Goal: Task Accomplishment & Management: Manage account settings

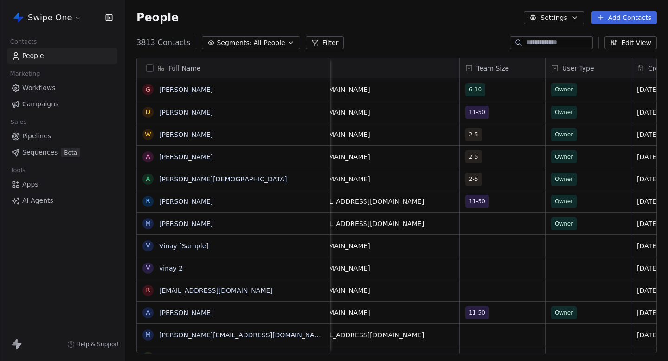
scroll to position [0, 534]
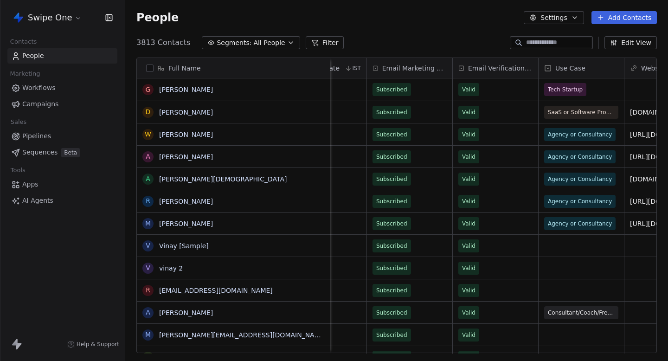
click at [61, 16] on html "Swipe One Contacts People Marketing Workflows Campaigns Sales Pipelines Sequenc…" at bounding box center [334, 180] width 668 height 361
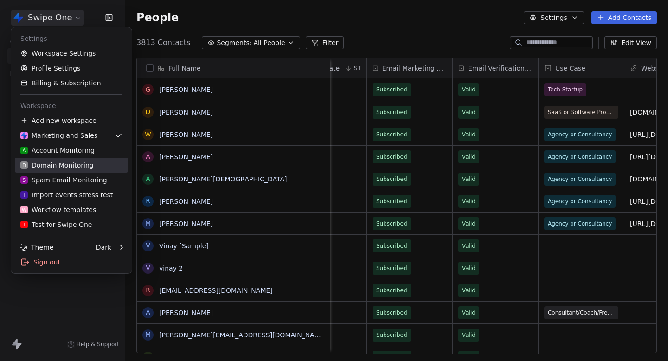
click at [77, 167] on div "D Domain Monitoring" at bounding box center [56, 164] width 73 height 9
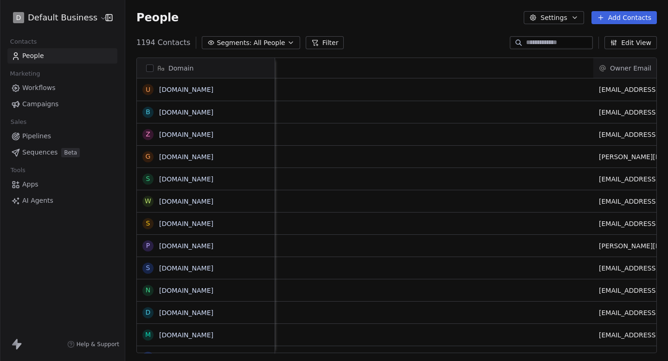
scroll to position [0, 903]
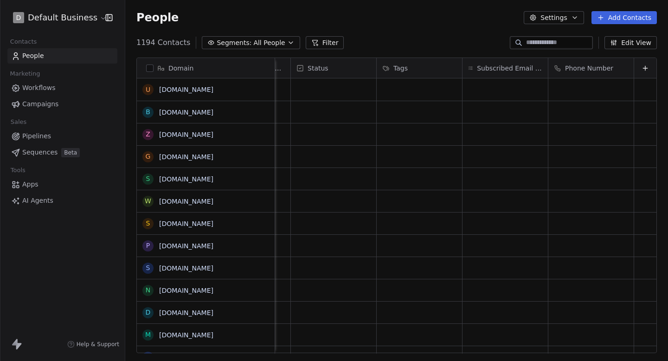
click at [631, 45] on button "Edit View" at bounding box center [630, 42] width 52 height 13
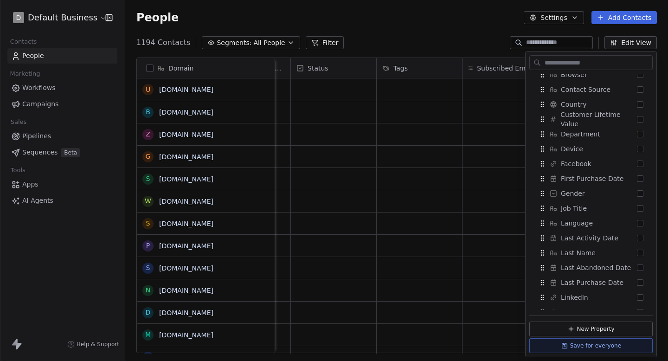
scroll to position [640, 0]
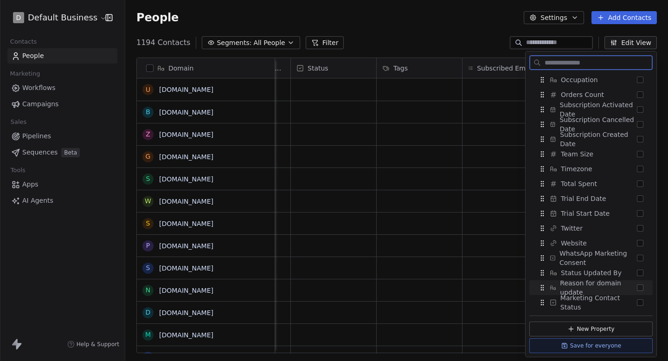
click at [597, 282] on span "Reason for domain update" at bounding box center [598, 287] width 77 height 19
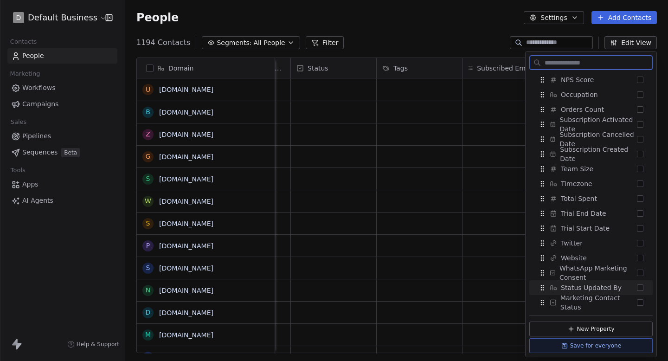
click at [600, 285] on span "Status Updated By" at bounding box center [591, 287] width 61 height 9
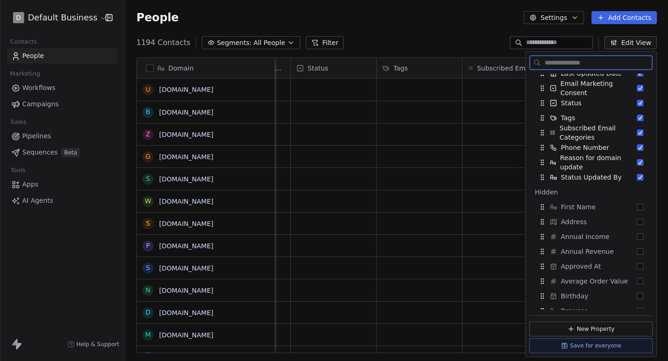
scroll to position [0, 0]
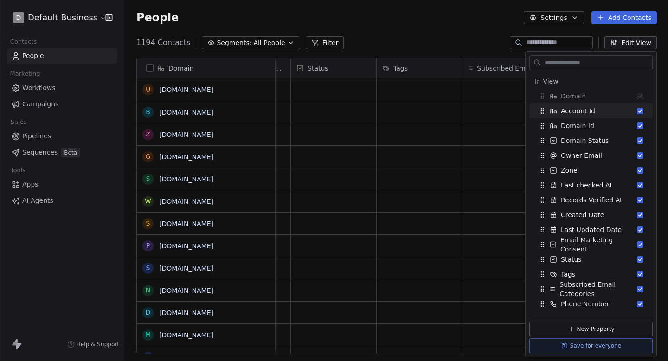
click at [464, 36] on div "1194 Contacts Segments: All People Filter Edit View" at bounding box center [396, 42] width 543 height 15
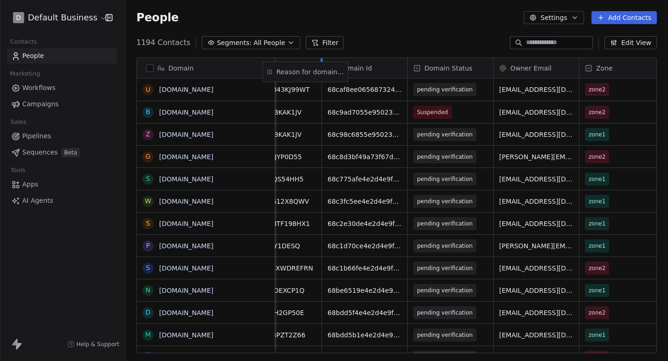
scroll to position [0, 91]
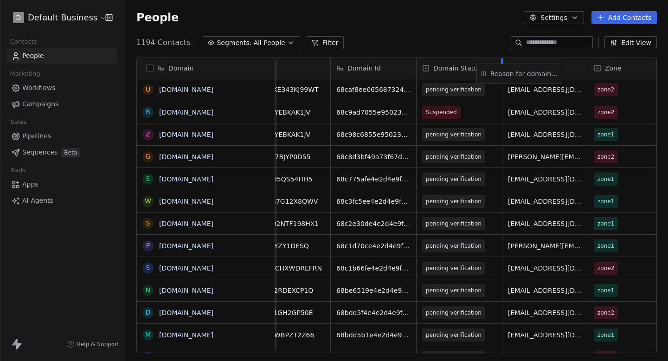
drag, startPoint x: 518, startPoint y: 69, endPoint x: 532, endPoint y: 74, distance: 15.0
click at [532, 74] on div "Domain u [DOMAIN_NAME] b [DOMAIN_NAME] z [DOMAIN_NAME] g [DOMAIN_NAME] s [DOMAI…" at bounding box center [397, 205] width 520 height 295
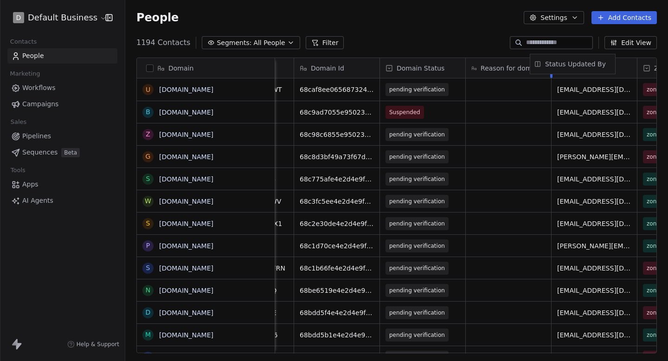
scroll to position [0, 136]
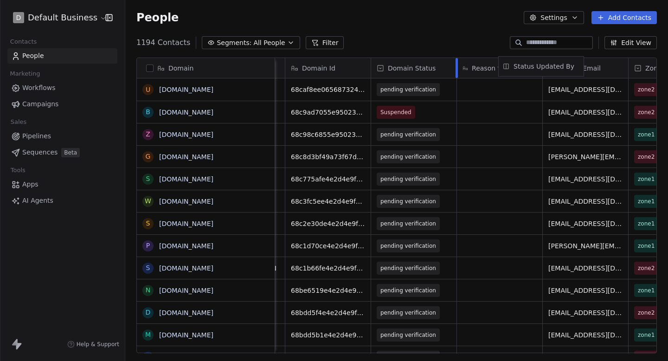
drag, startPoint x: 600, startPoint y: 72, endPoint x: 550, endPoint y: 71, distance: 50.1
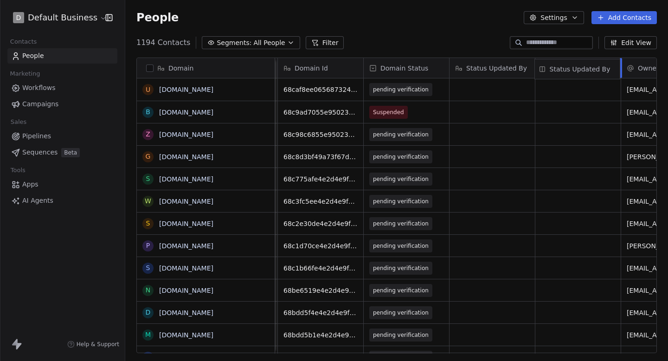
drag, startPoint x: 509, startPoint y: 69, endPoint x: 586, endPoint y: 70, distance: 77.5
click at [586, 70] on div "Domain u [DOMAIN_NAME] b [DOMAIN_NAME] z [DOMAIN_NAME] g [DOMAIN_NAME] s [DOMAI…" at bounding box center [397, 205] width 520 height 295
click at [461, 27] on div "People Settings Add Contacts" at bounding box center [396, 17] width 543 height 35
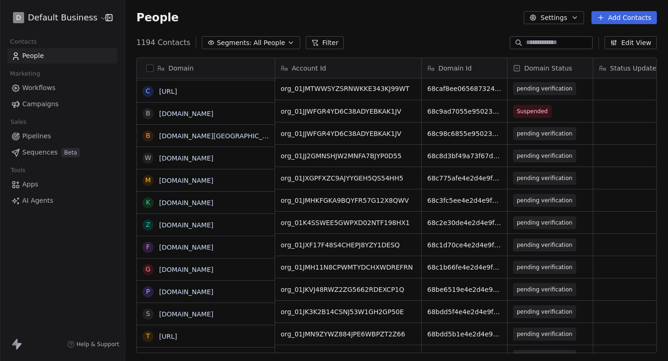
scroll to position [0, 0]
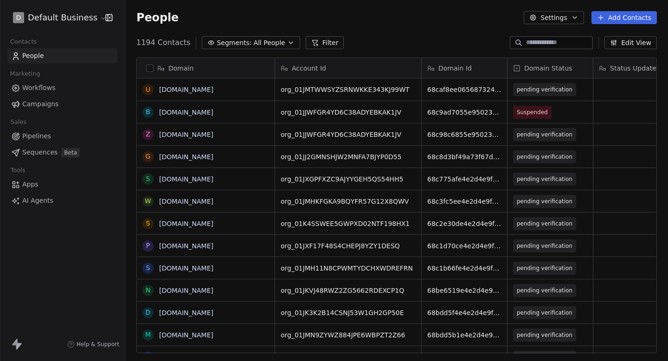
click at [62, 55] on link "People" at bounding box center [62, 55] width 110 height 15
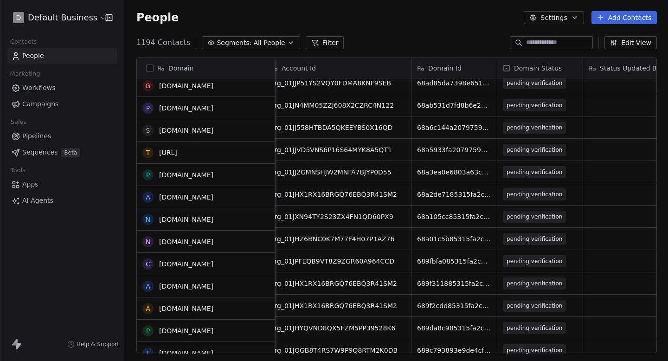
scroll to position [653, 0]
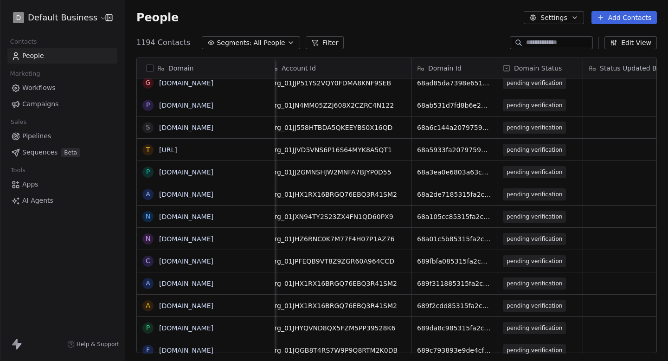
click at [533, 42] on input at bounding box center [558, 42] width 65 height 9
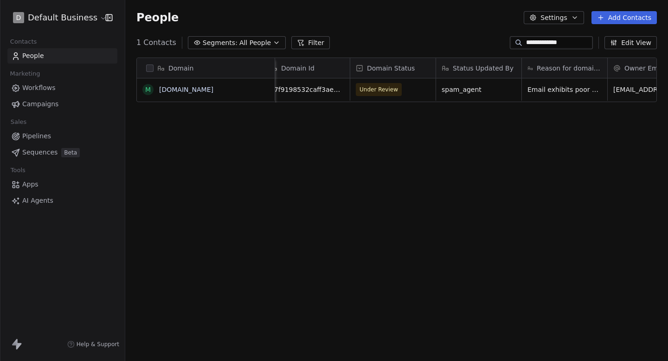
scroll to position [0, 139]
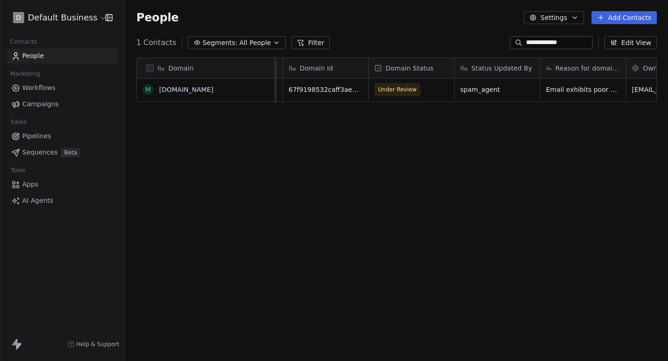
type input "**********"
click at [579, 90] on span "Email exhibits poor sending practices with exaggerated claims, deceptive urgenc…" at bounding box center [601, 120] width 110 height 74
click at [528, 47] on input "**********" at bounding box center [558, 42] width 65 height 9
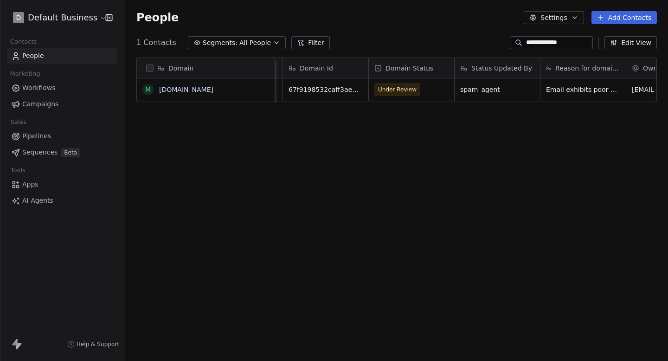
click at [528, 47] on input "**********" at bounding box center [558, 42] width 65 height 9
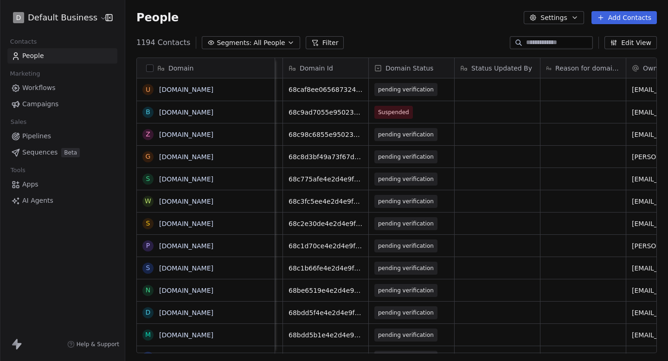
click at [42, 15] on html "D Default Business Contacts People Marketing Workflows Campaigns Sales Pipeline…" at bounding box center [334, 180] width 668 height 361
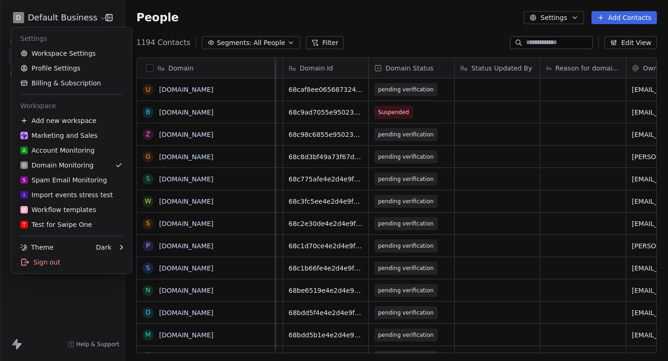
click at [198, 11] on html "D Default Business Contacts People Marketing Workflows Campaigns Sales Pipeline…" at bounding box center [334, 180] width 668 height 361
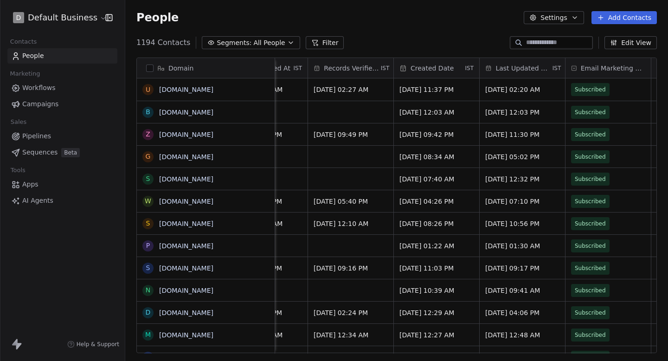
scroll to position [0, 1042]
